Goal: Information Seeking & Learning: Learn about a topic

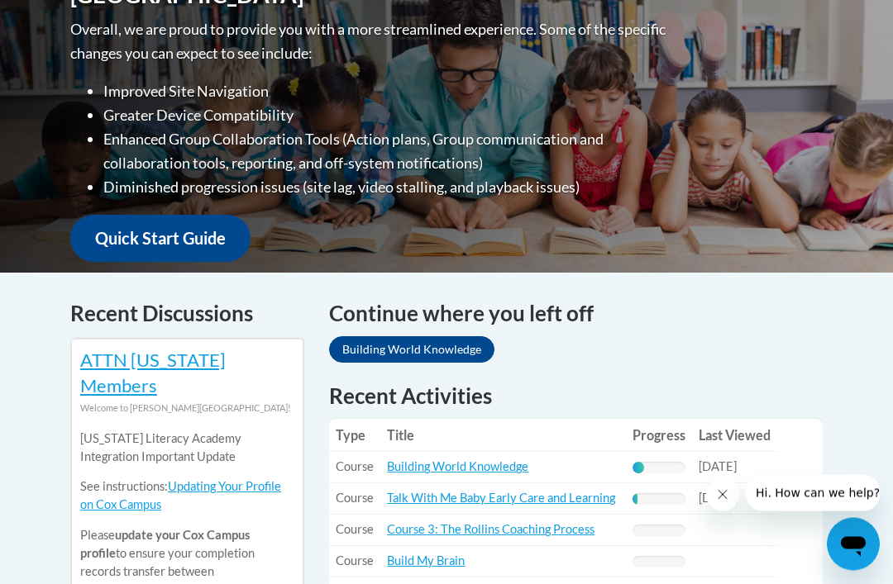
scroll to position [449, 0]
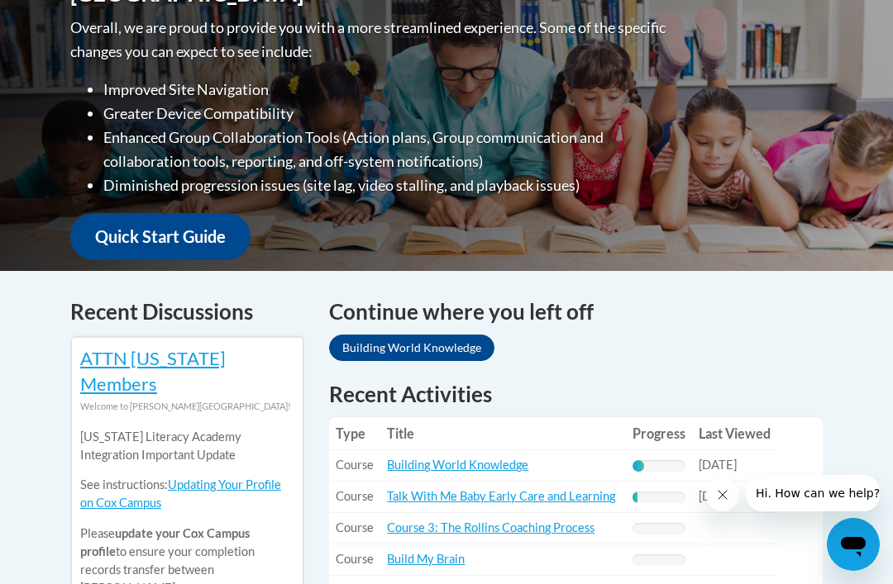
click at [416, 335] on link "Building World Knowledge" at bounding box center [411, 348] width 165 height 26
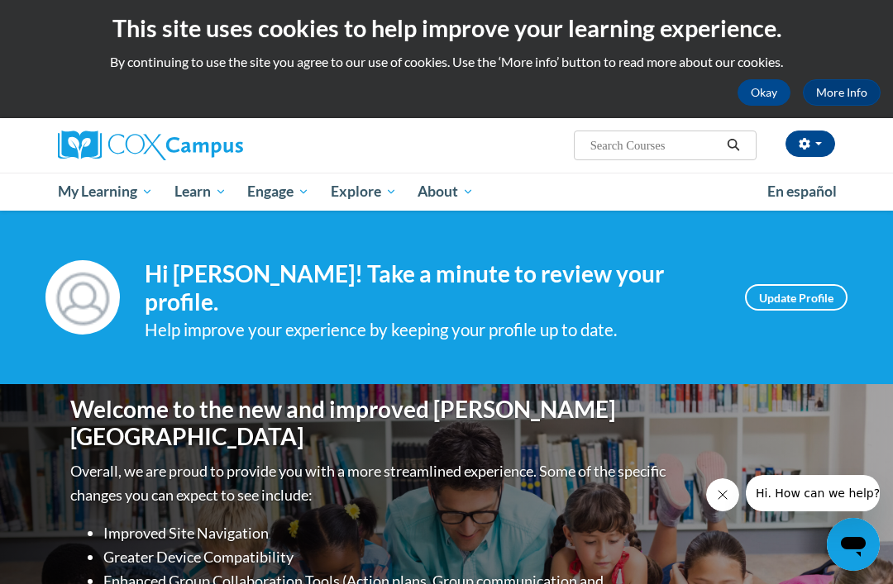
scroll to position [0, 0]
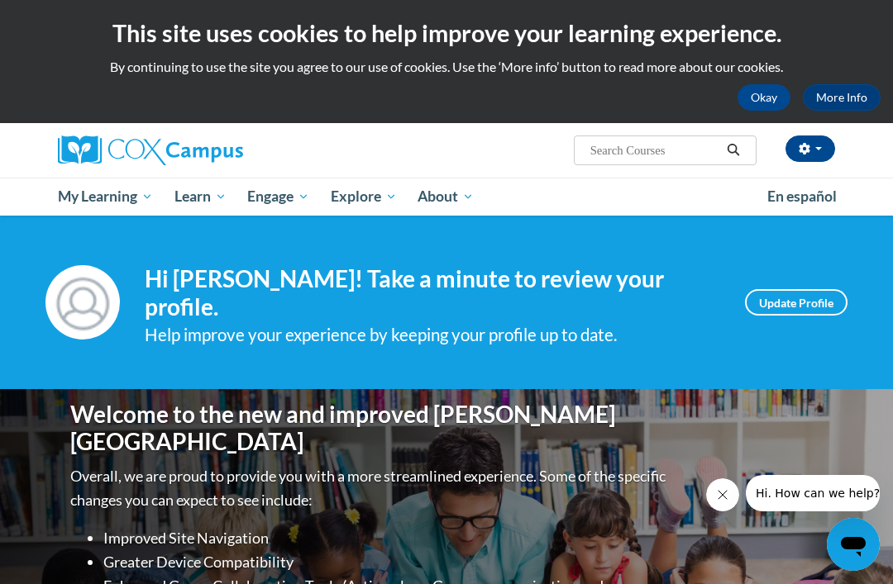
click at [840, 96] on link "More Info" at bounding box center [842, 97] width 78 height 26
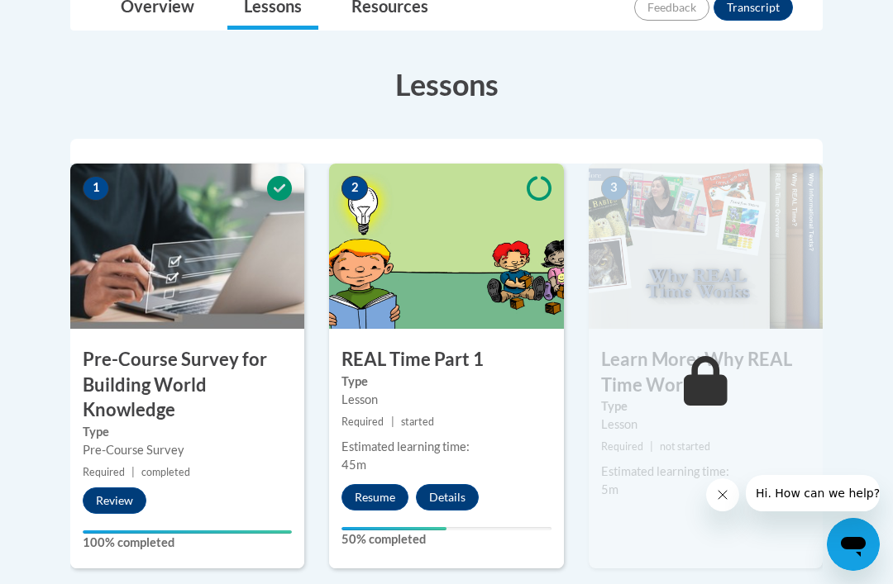
scroll to position [420, 0]
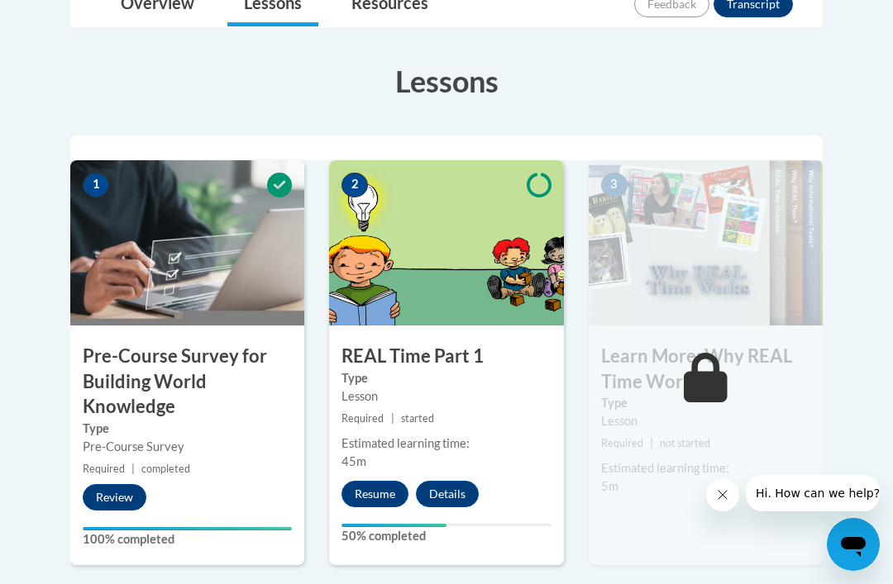
click at [375, 485] on button "Resume" at bounding box center [374, 494] width 67 height 26
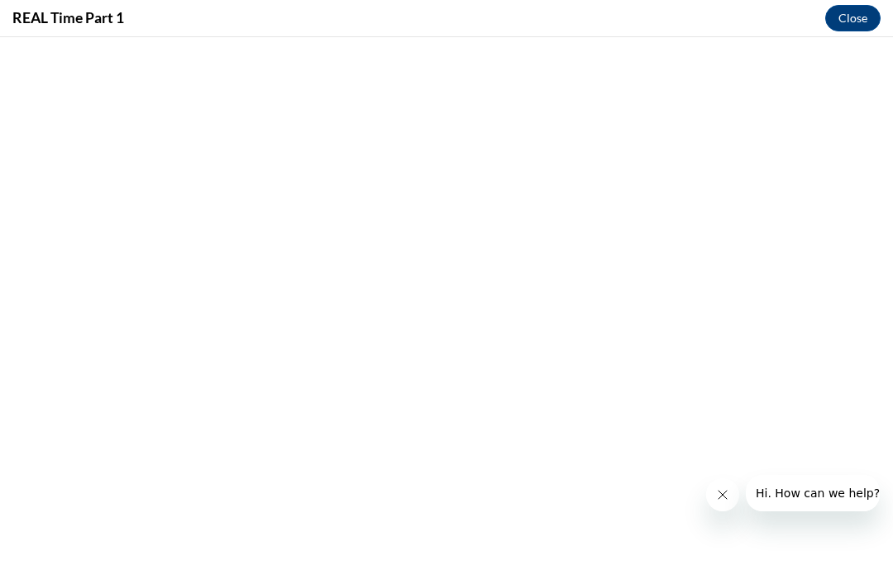
click at [861, 14] on button "Close" at bounding box center [852, 18] width 55 height 26
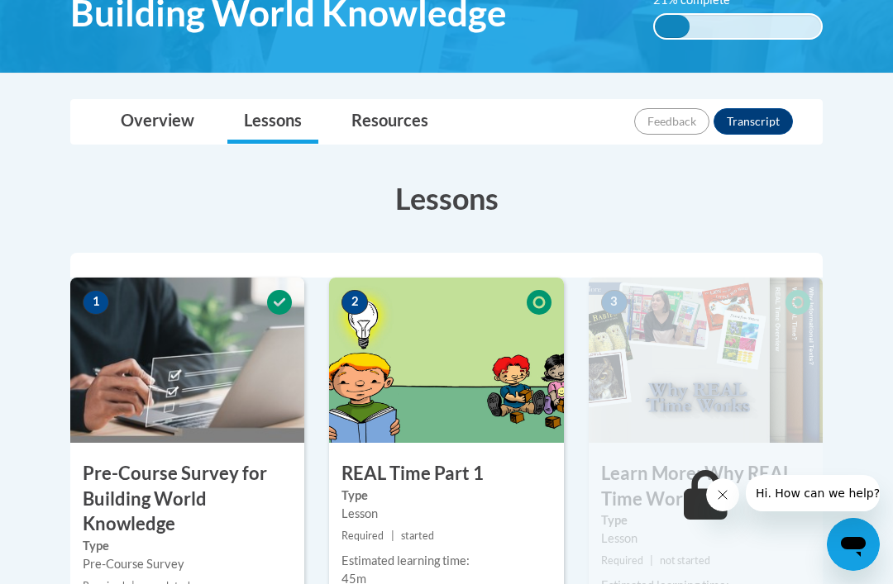
scroll to position [0, 0]
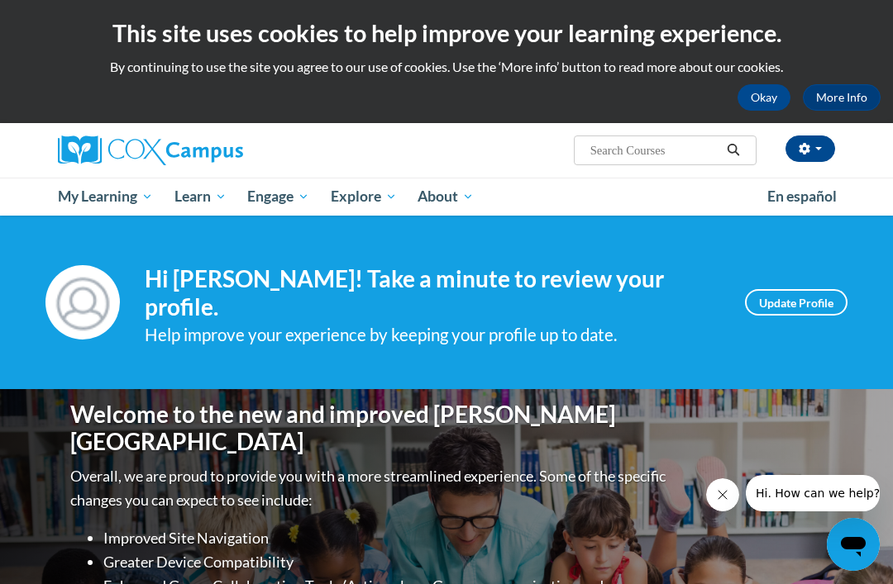
click at [687, 188] on ul "My Learning My Learning My Course Progress Certificates My Action Plans Group D…" at bounding box center [401, 197] width 709 height 38
